Goal: Communication & Community: Answer question/provide support

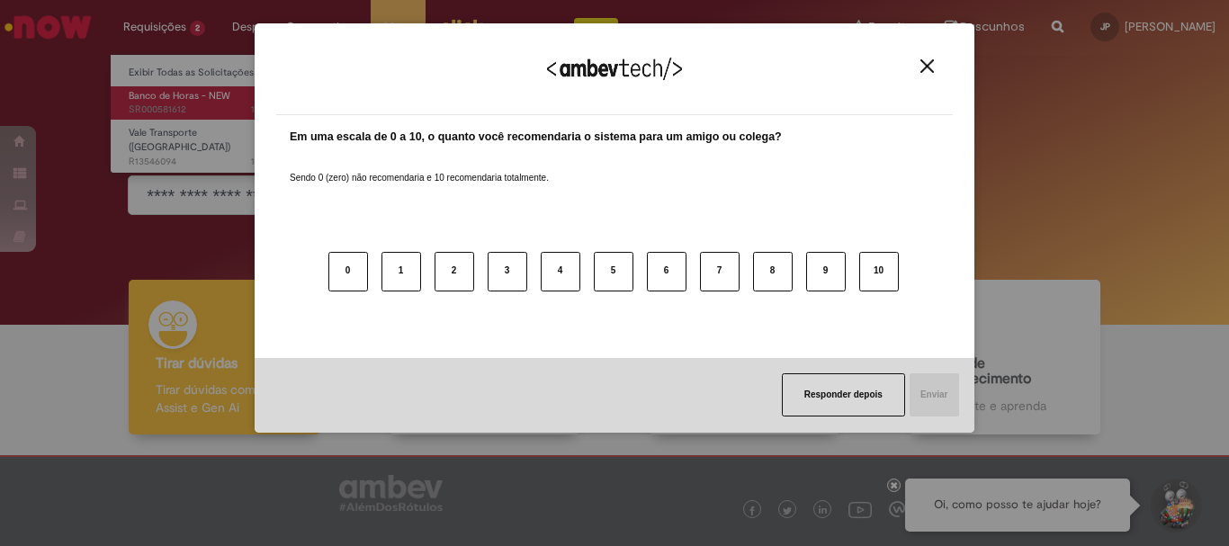
click at [185, 89] on div "Agradecemos seu feedback! Em uma escala de 0 a 10, o quanto você recomendaria o…" at bounding box center [614, 273] width 1229 height 546
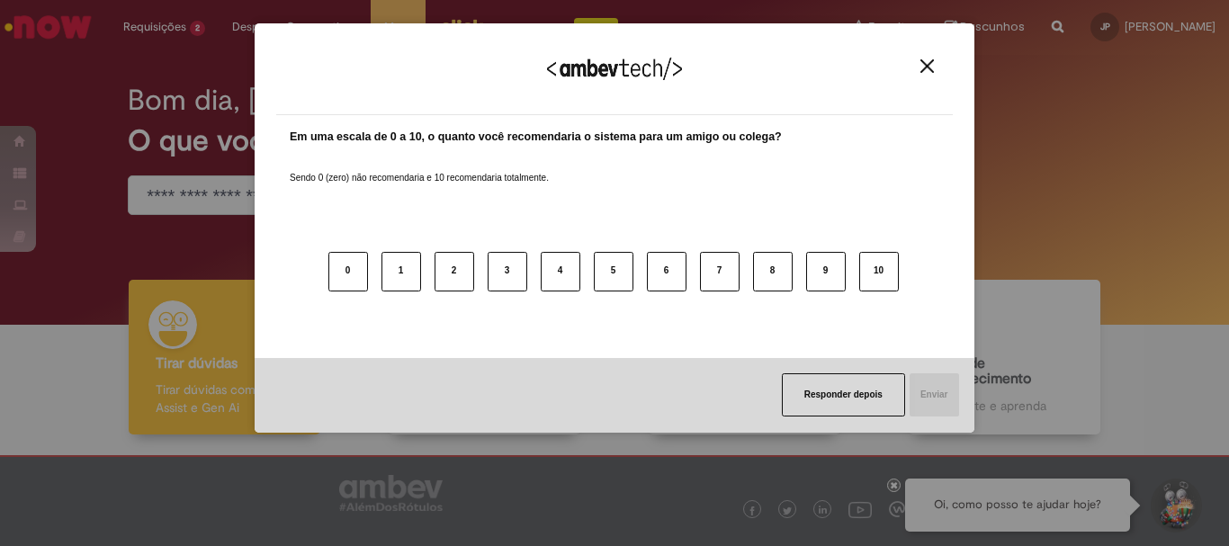
click at [929, 60] on img "Close" at bounding box center [928, 66] width 14 height 14
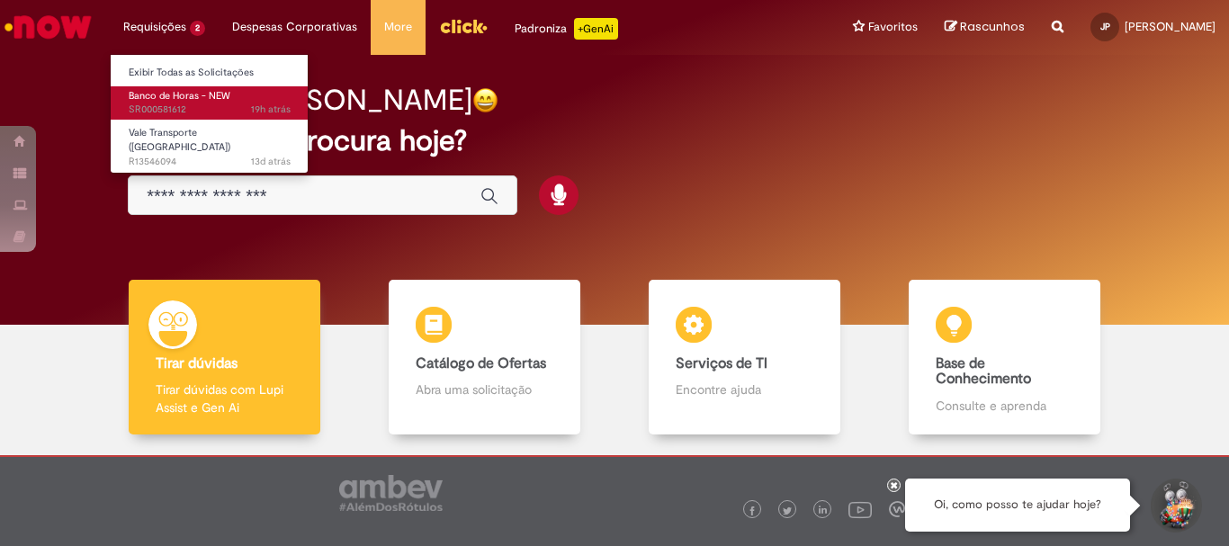
click at [179, 102] on span "Banco de Horas - NEW" at bounding box center [180, 96] width 102 height 14
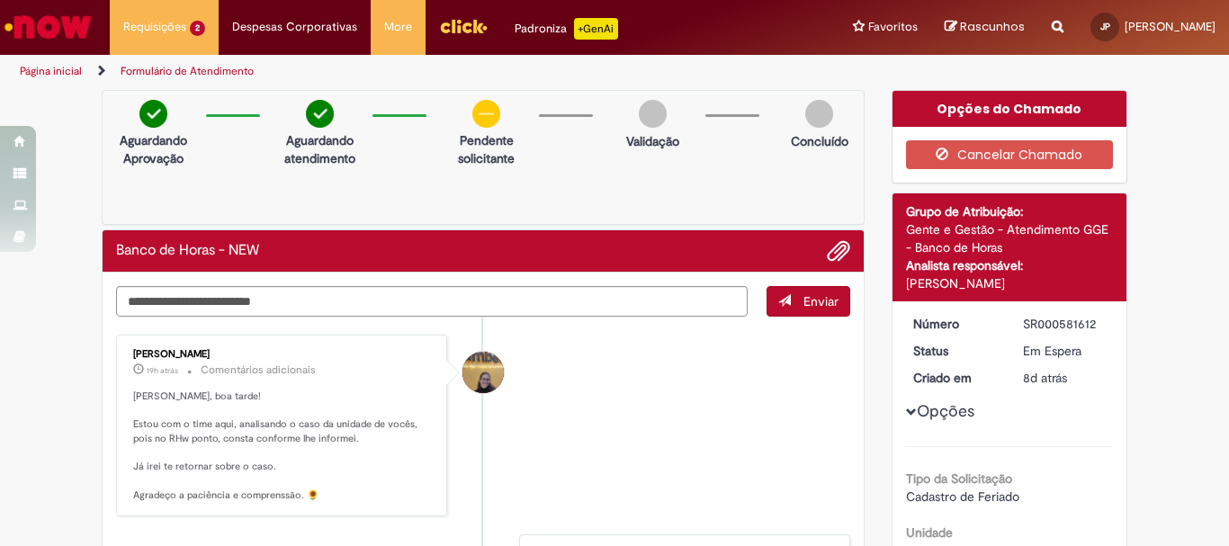
click at [749, 405] on li "Amanda de Campos Gomes do Nascimento 19h atrás 19 horas atrás Comentários adici…" at bounding box center [483, 426] width 734 height 183
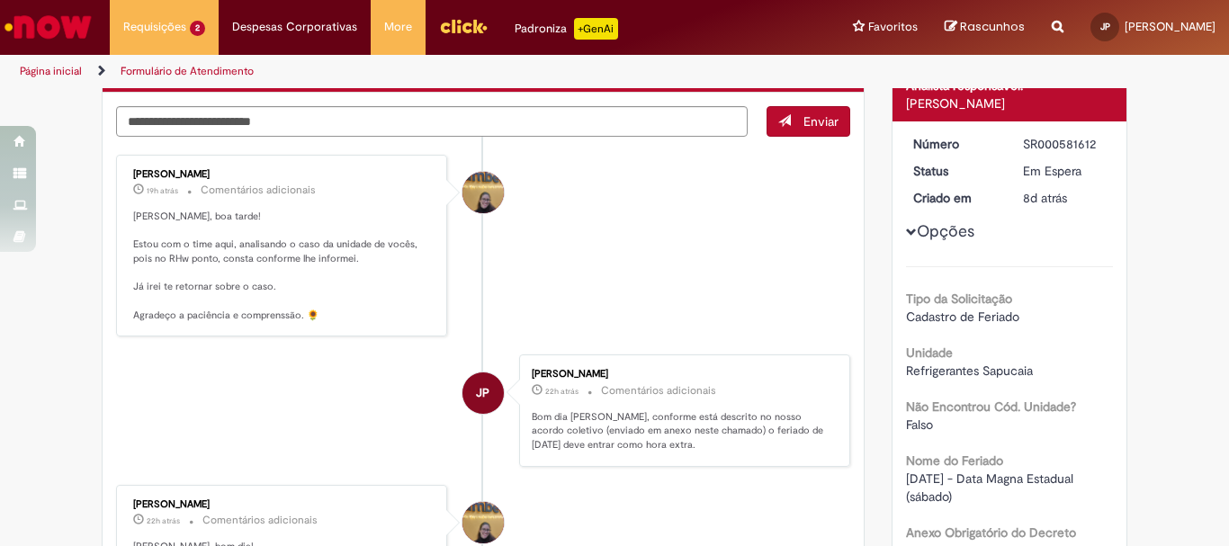
scroll to position [90, 0]
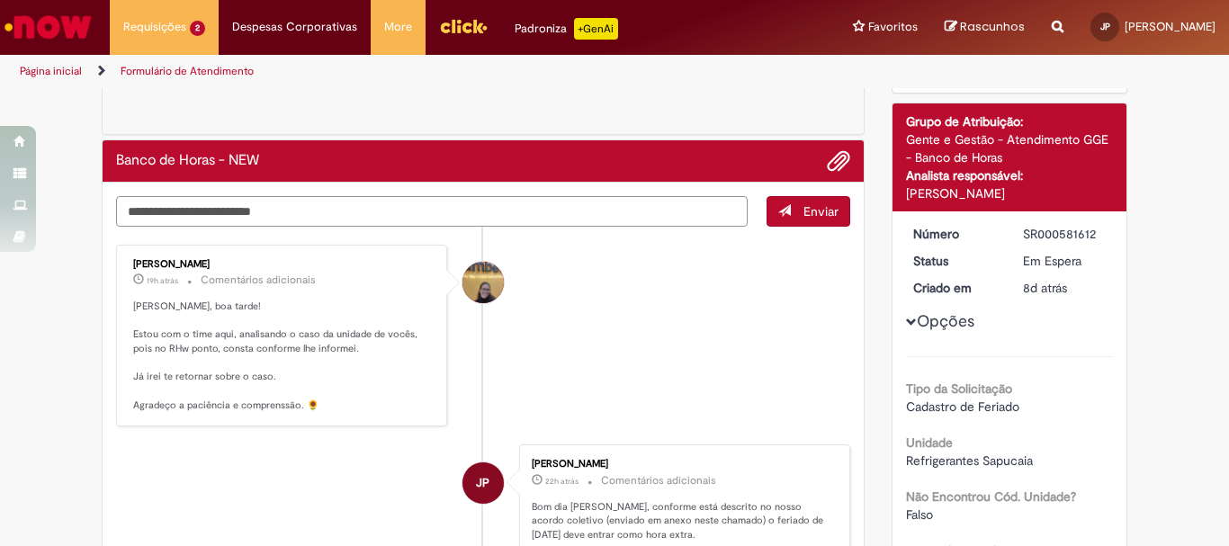
click at [397, 209] on textarea "Digite sua mensagem aqui..." at bounding box center [432, 211] width 632 height 31
type textarea "**********"
click at [803, 202] on button "Enviar" at bounding box center [809, 211] width 84 height 31
